Goal: Transaction & Acquisition: Purchase product/service

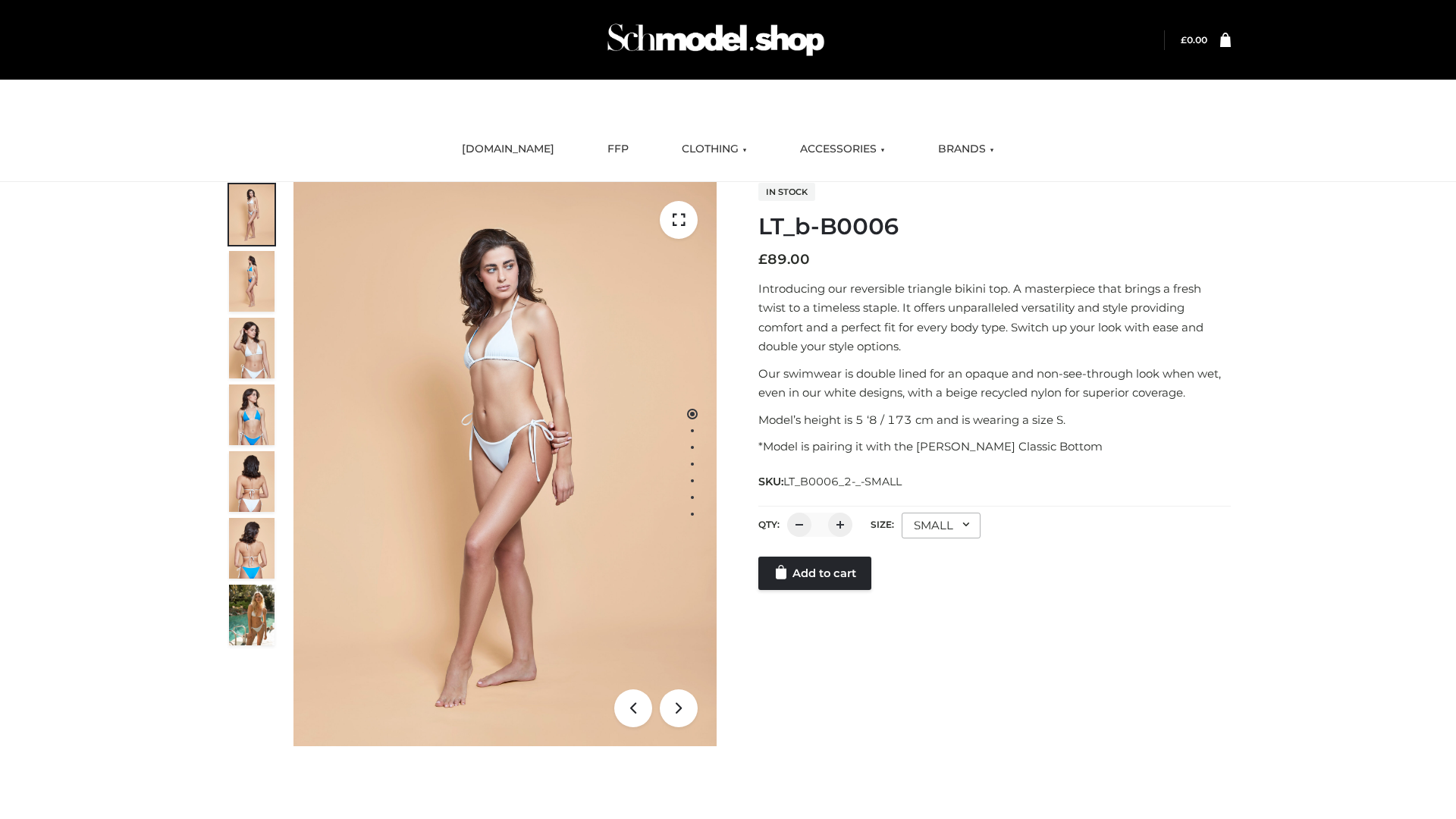
click at [816, 589] on link "Add to cart" at bounding box center [815, 573] width 113 height 33
